Goal: Transaction & Acquisition: Purchase product/service

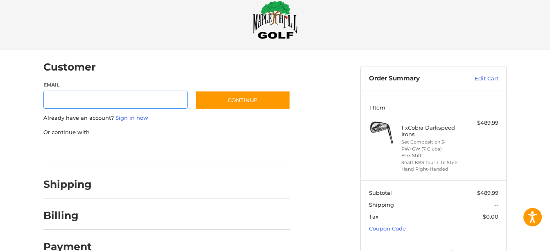
scroll to position [53, 0]
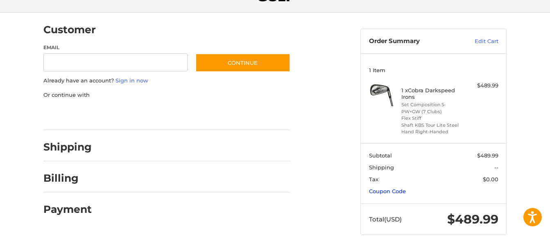
click at [374, 190] on link "Coupon Code" at bounding box center [387, 191] width 37 height 7
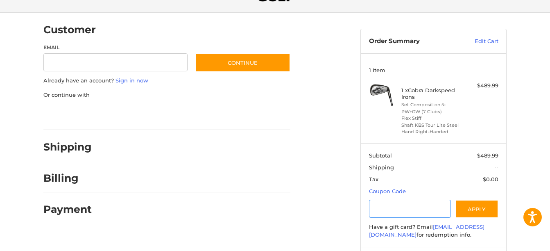
click at [386, 208] on input "Gift Certificate or Coupon Code" at bounding box center [410, 208] width 82 height 18
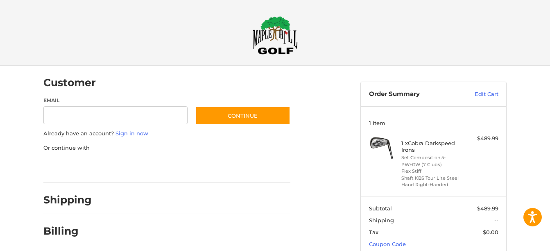
scroll to position [41, 0]
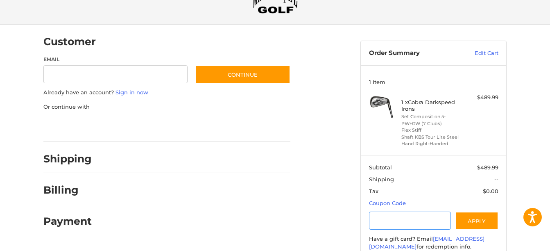
click at [395, 215] on input "Gift Certificate or Coupon Code" at bounding box center [410, 220] width 82 height 18
type input "**********"
click at [461, 219] on button "Apply" at bounding box center [476, 220] width 43 height 18
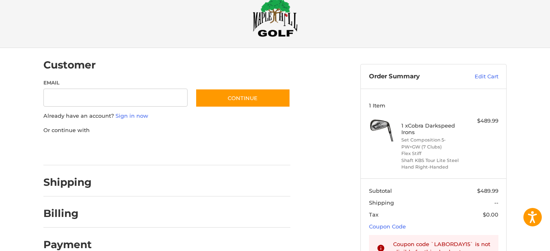
scroll to position [0, 0]
